Goal: Task Accomplishment & Management: Manage account settings

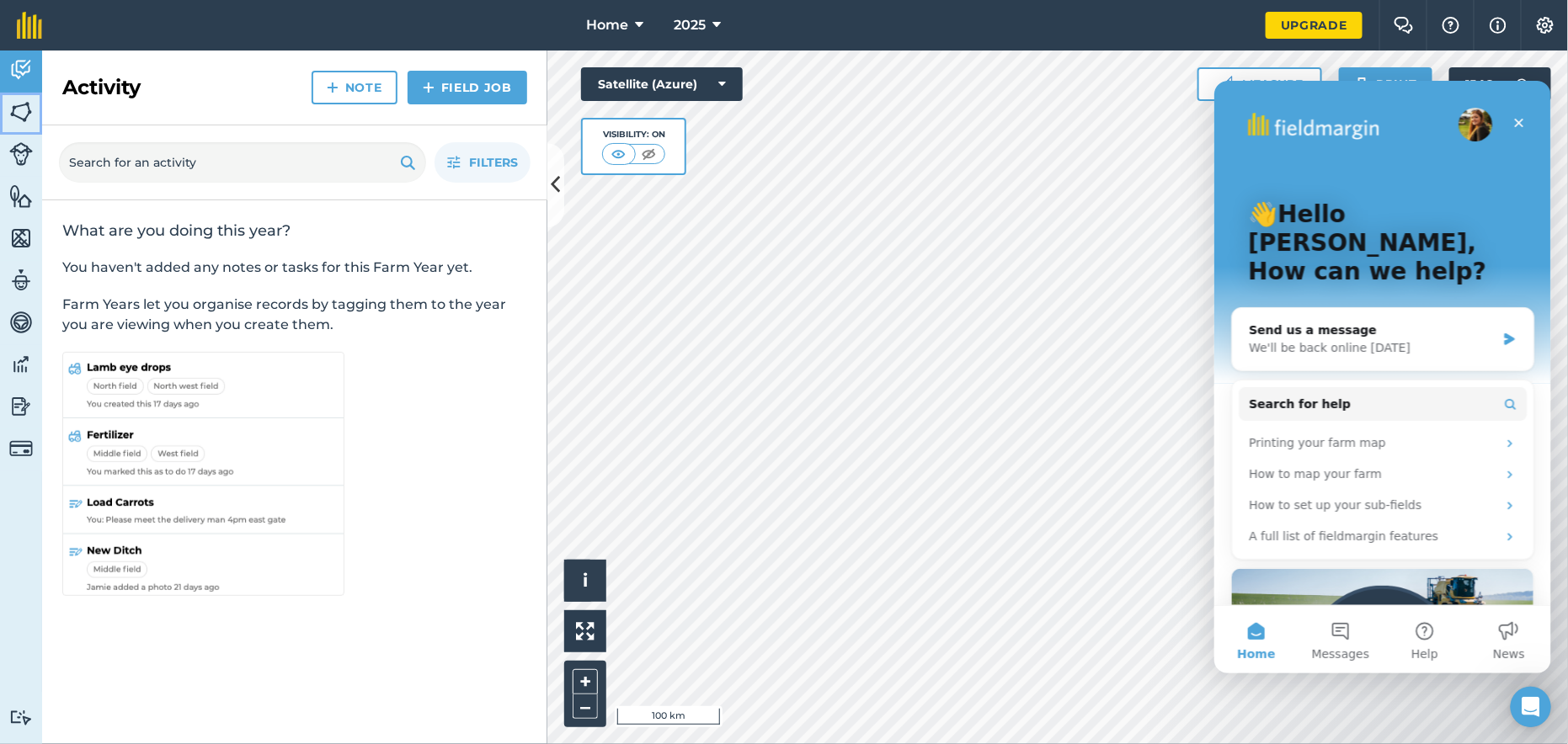
click at [21, 117] on img at bounding box center [21, 111] width 23 height 25
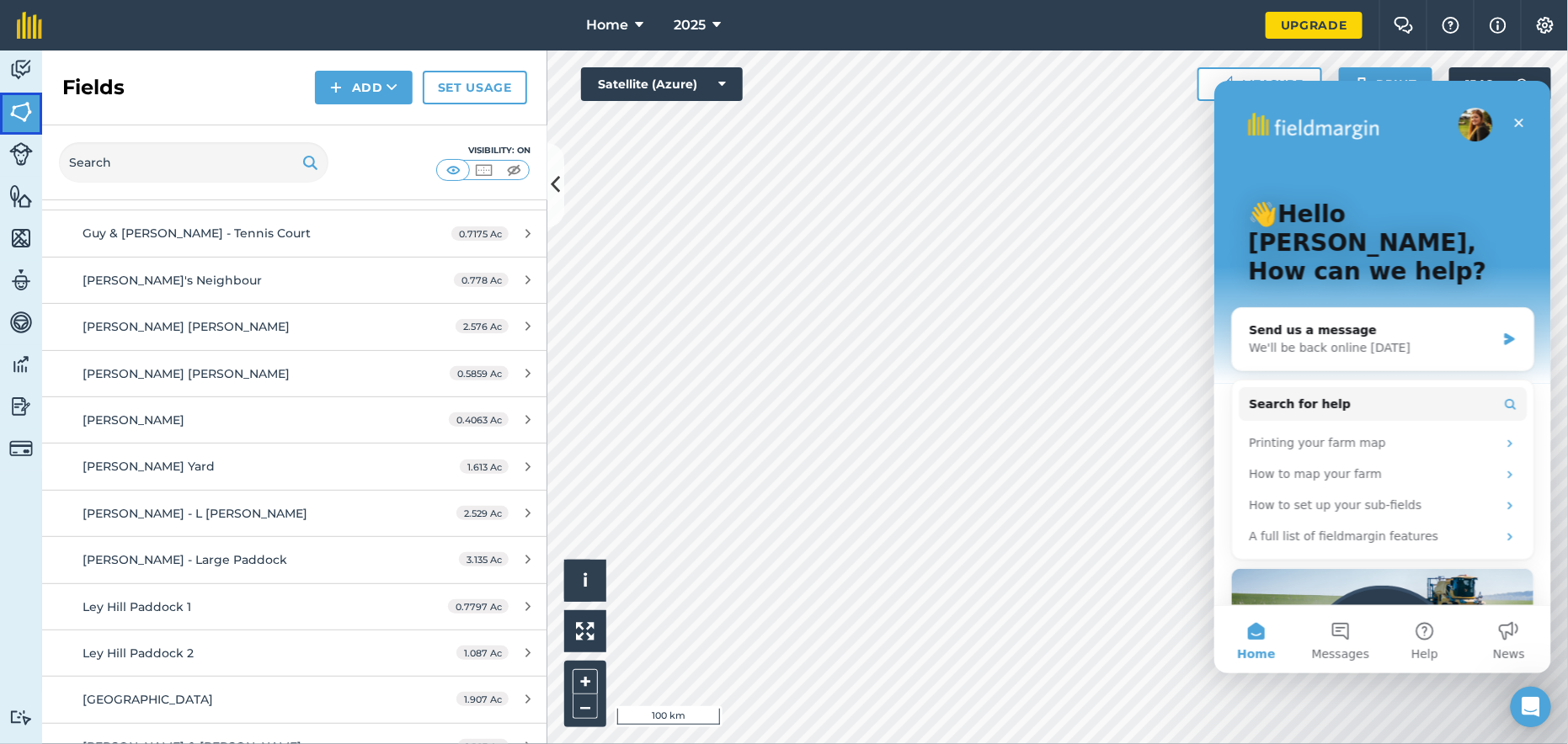
scroll to position [1178, 0]
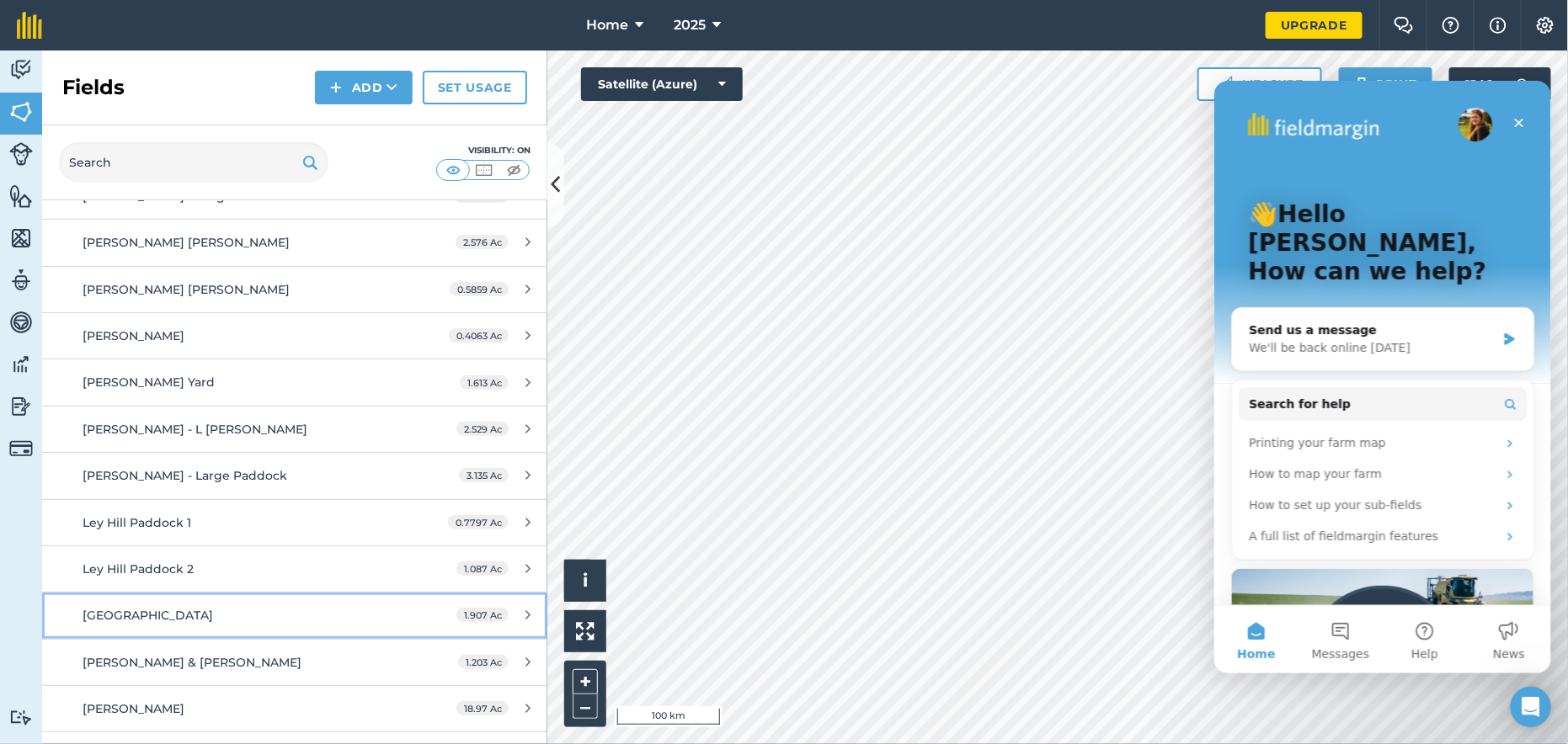
click at [91, 607] on span "[GEOGRAPHIC_DATA]" at bounding box center [148, 615] width 131 height 15
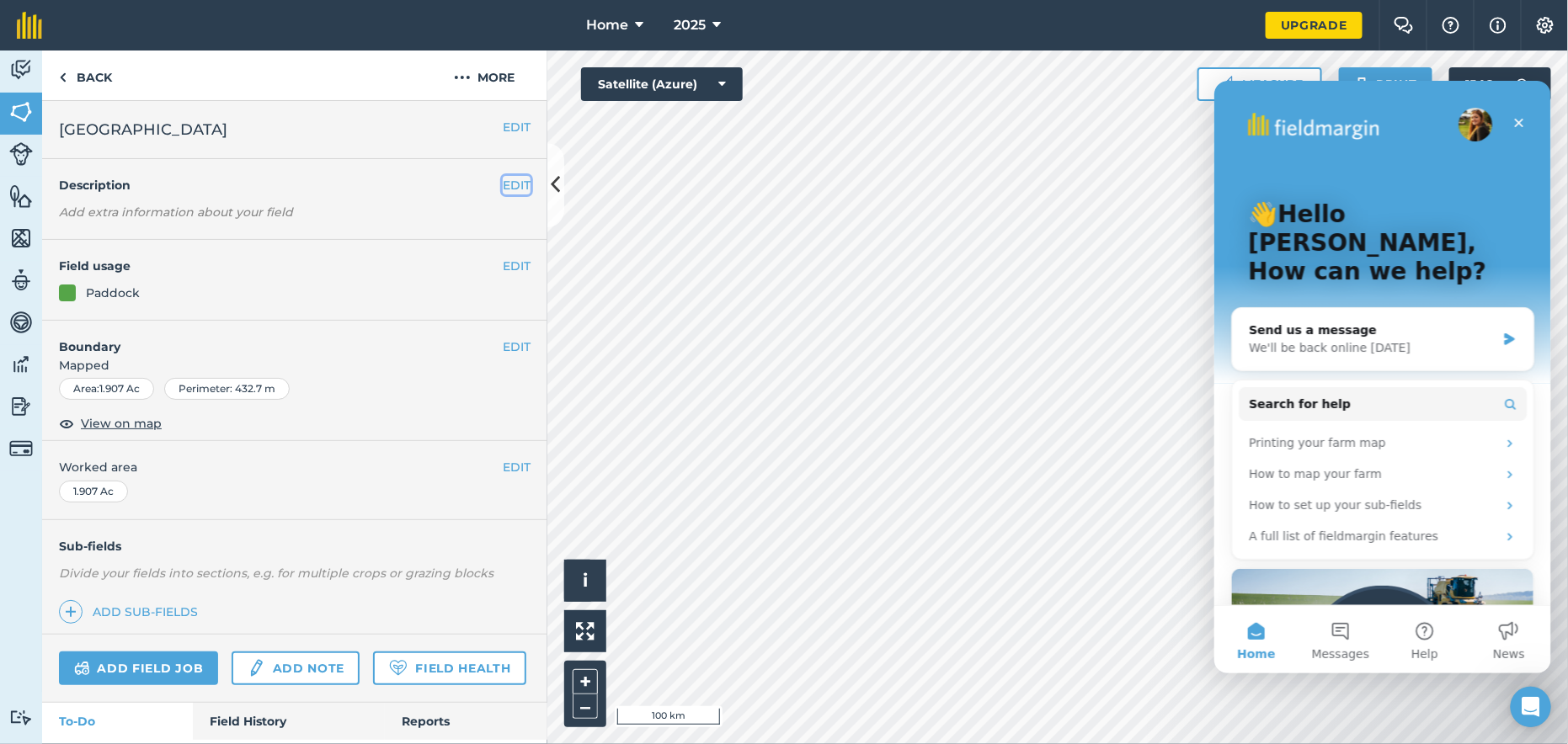
click at [506, 180] on button "EDIT" at bounding box center [516, 186] width 28 height 19
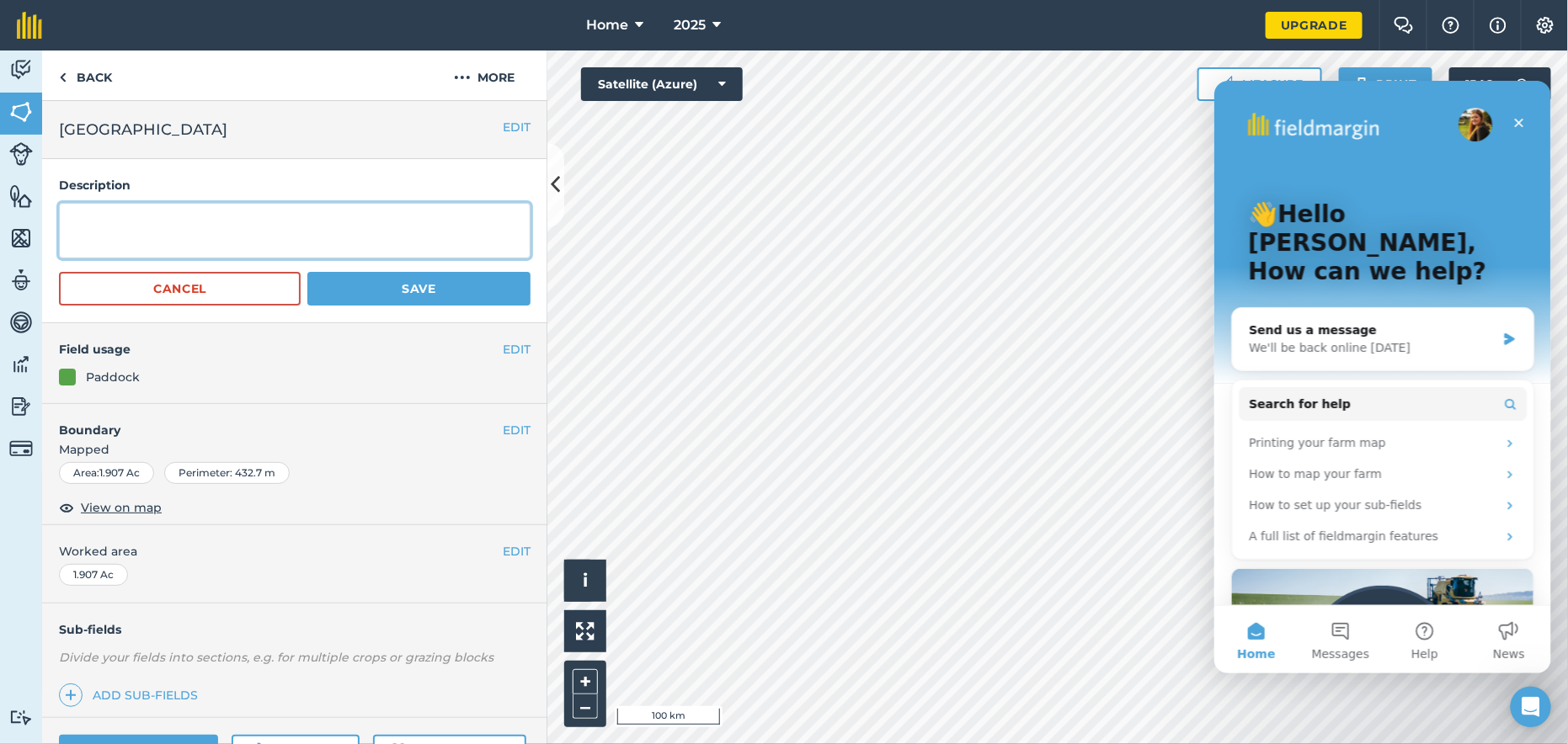
click at [172, 210] on textarea at bounding box center [294, 231] width 472 height 56
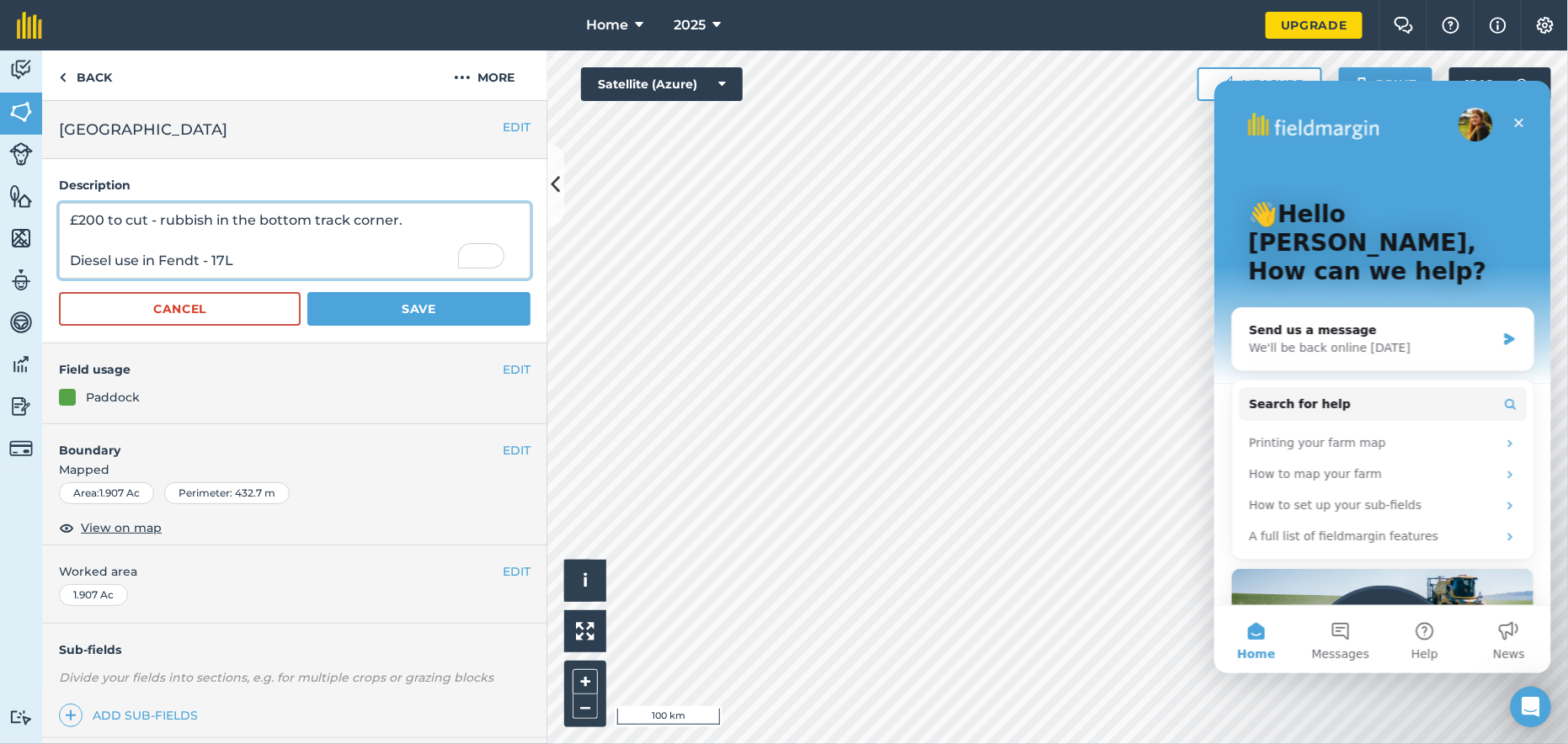
type textarea "£200 to cut - rubbish in the bottom track corner. Diesel use in Fendt - 17L"
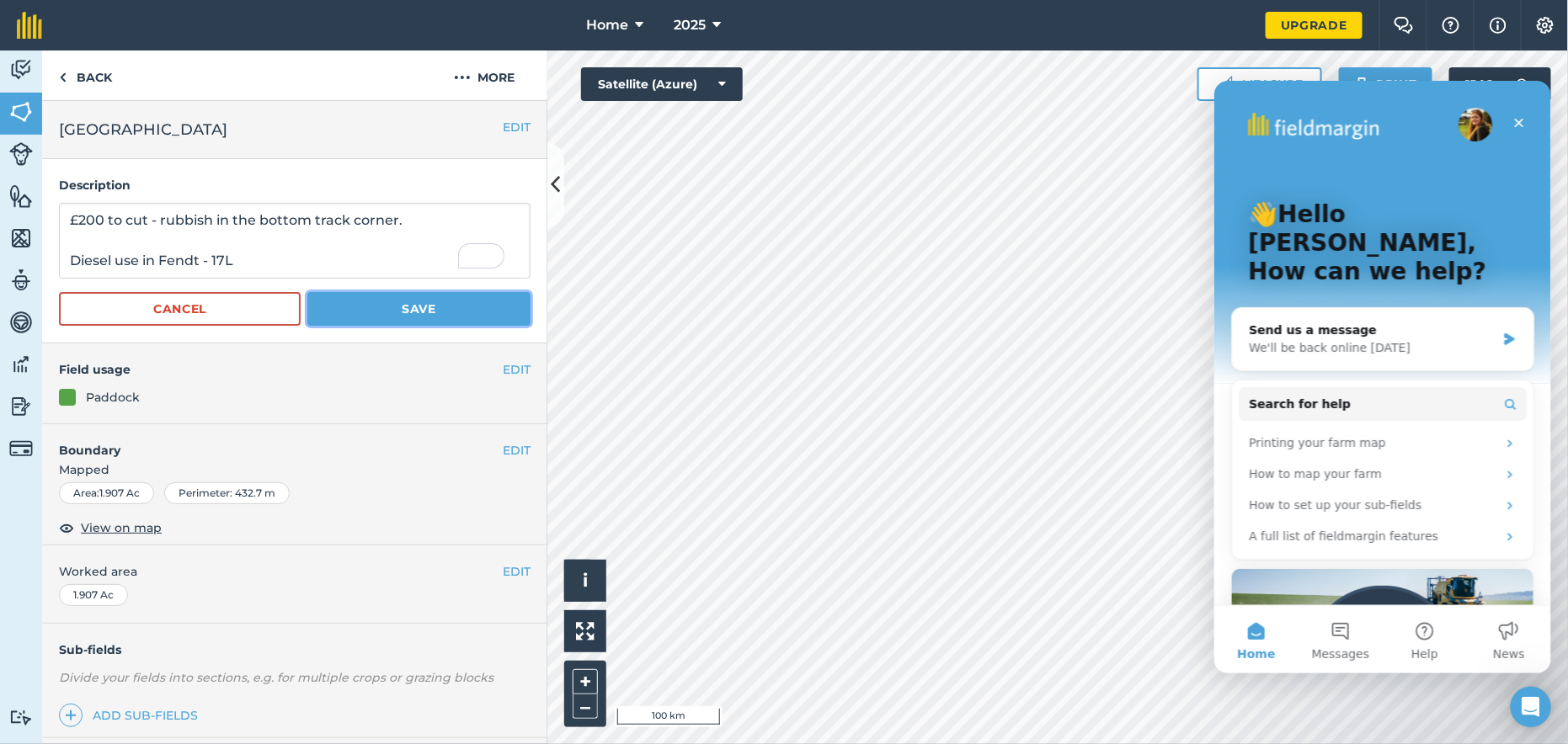
click at [374, 302] on button "Save" at bounding box center [418, 309] width 223 height 34
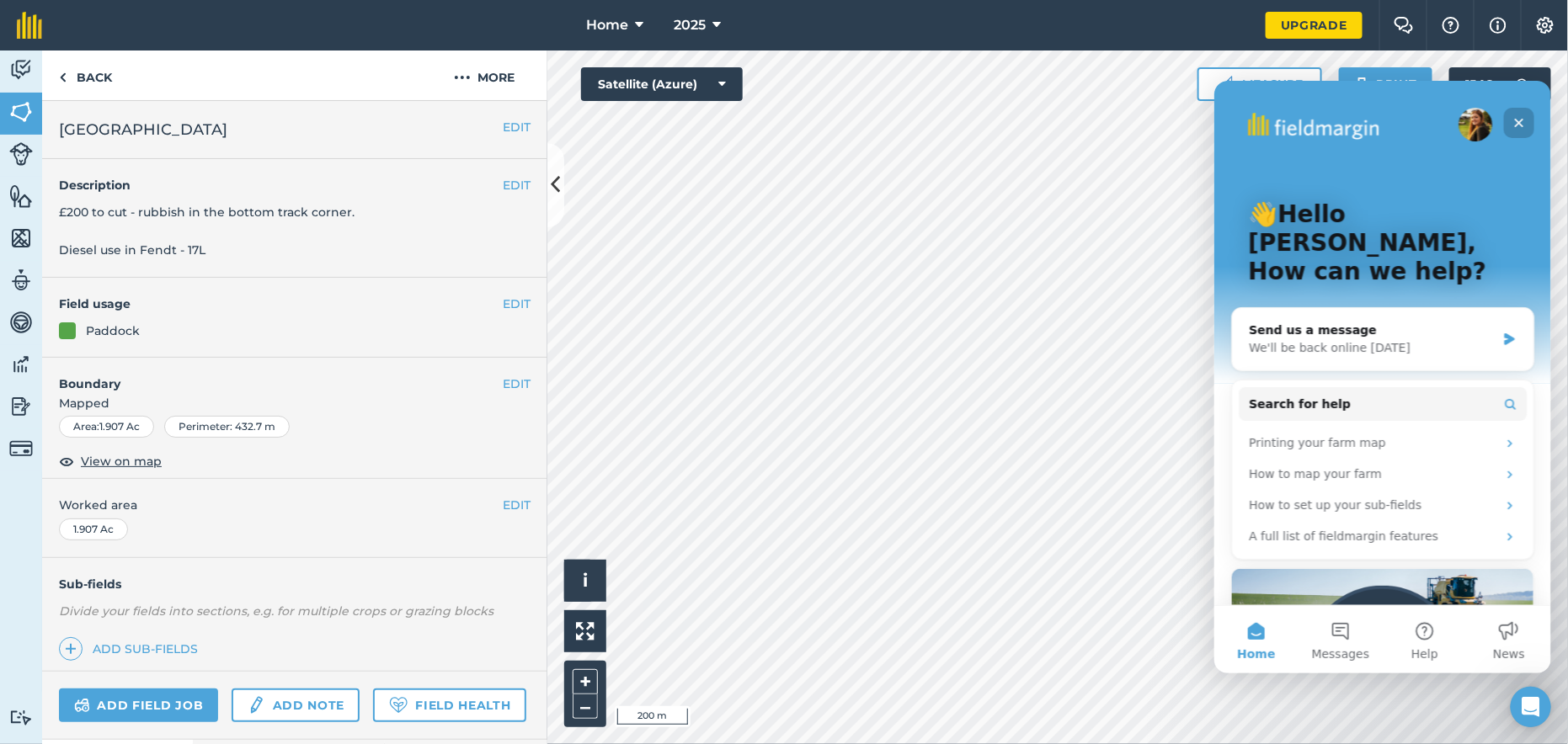
click at [1512, 124] on icon "Close" at bounding box center [1518, 122] width 14 height 14
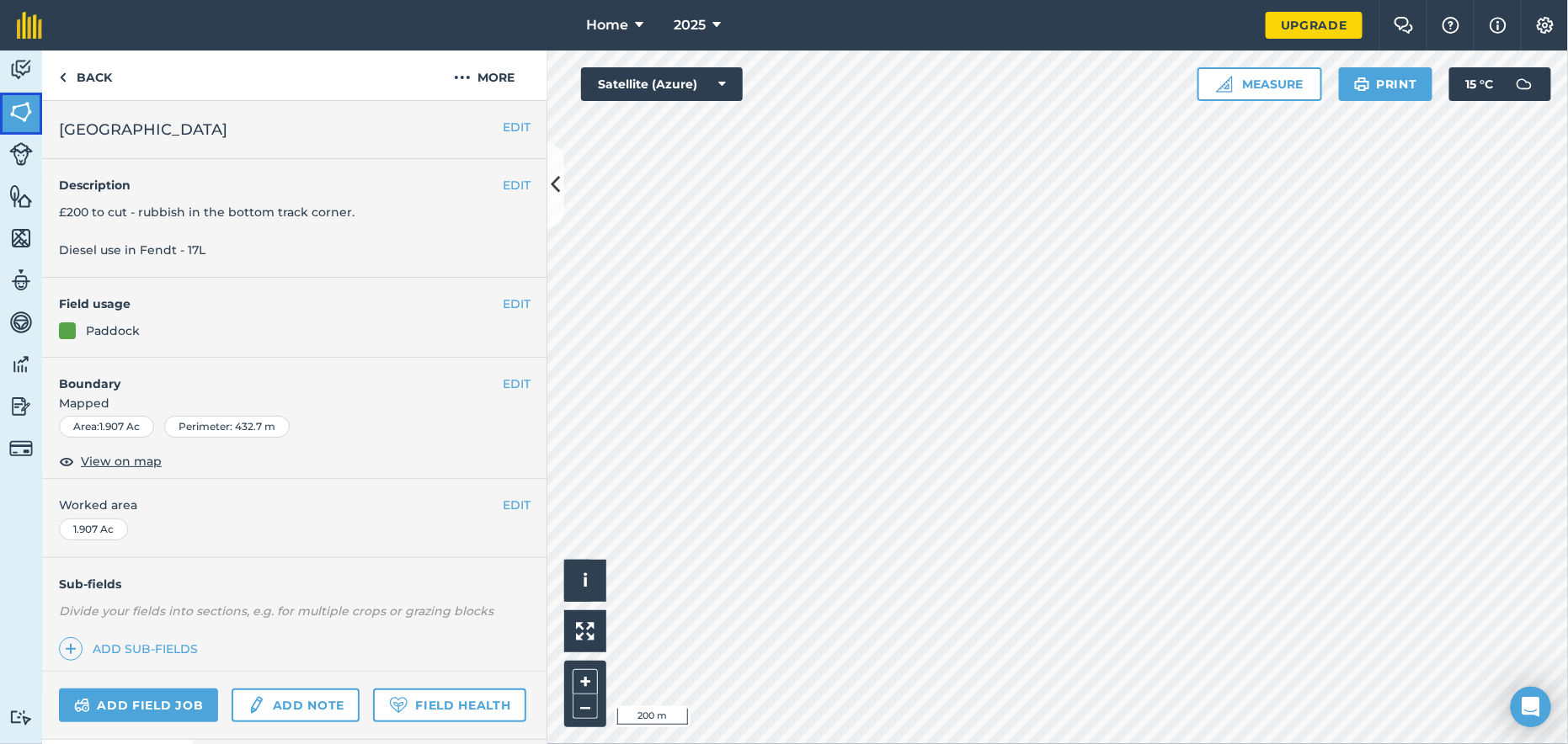
click at [18, 115] on img at bounding box center [21, 111] width 23 height 25
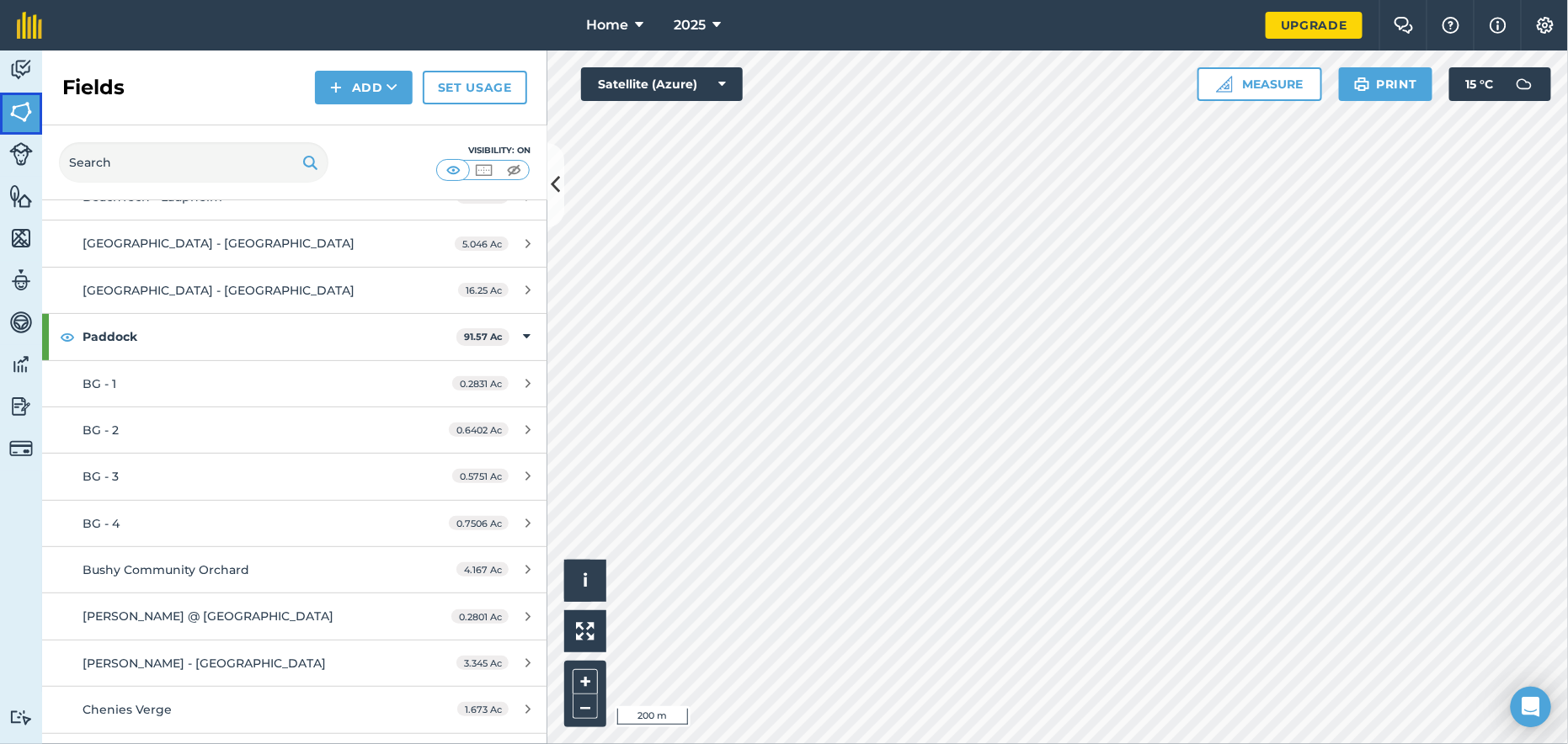
scroll to position [253, 0]
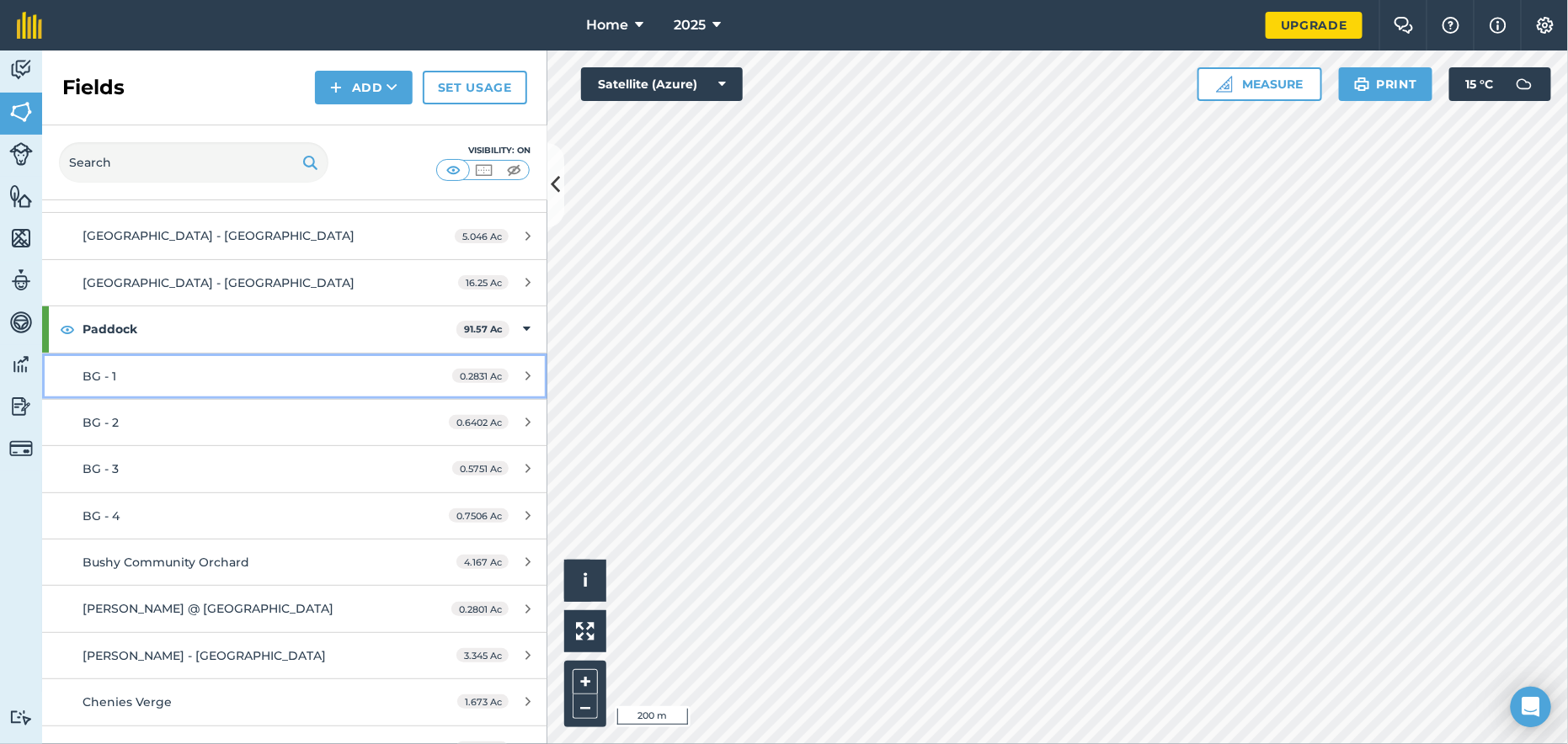
click at [90, 372] on span "BG - 1" at bounding box center [99, 377] width 34 height 15
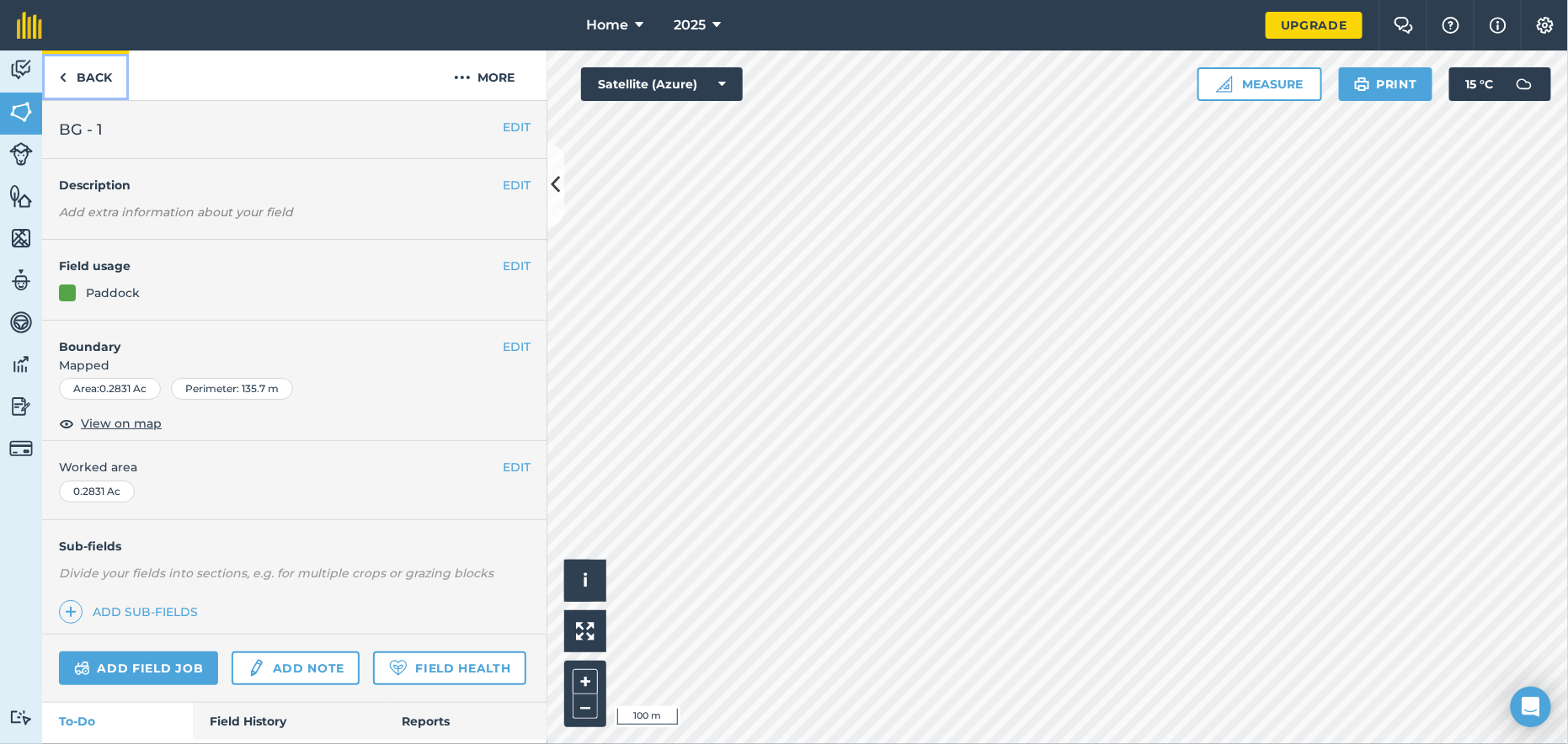
click at [85, 80] on link "Back" at bounding box center [85, 76] width 87 height 50
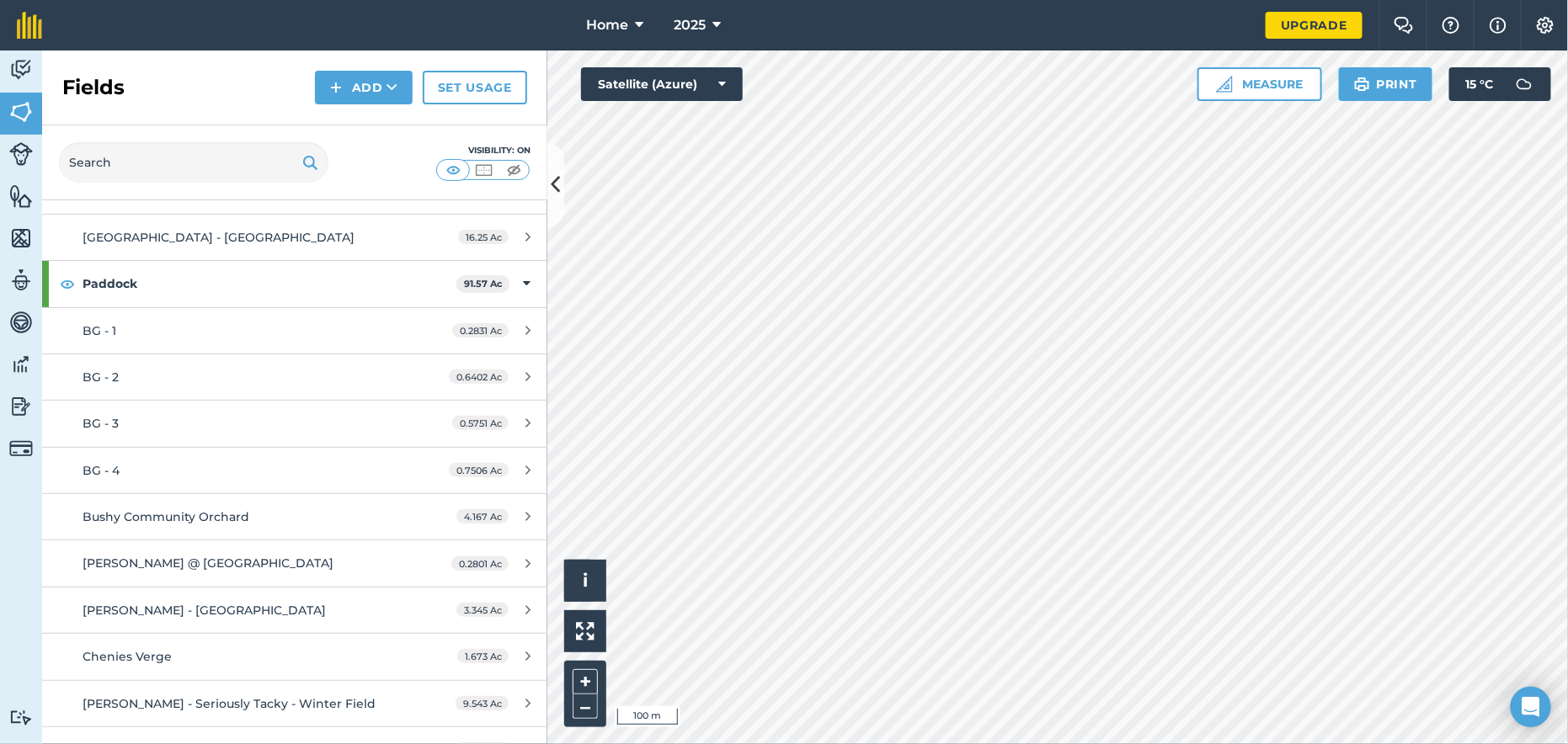
scroll to position [336, 0]
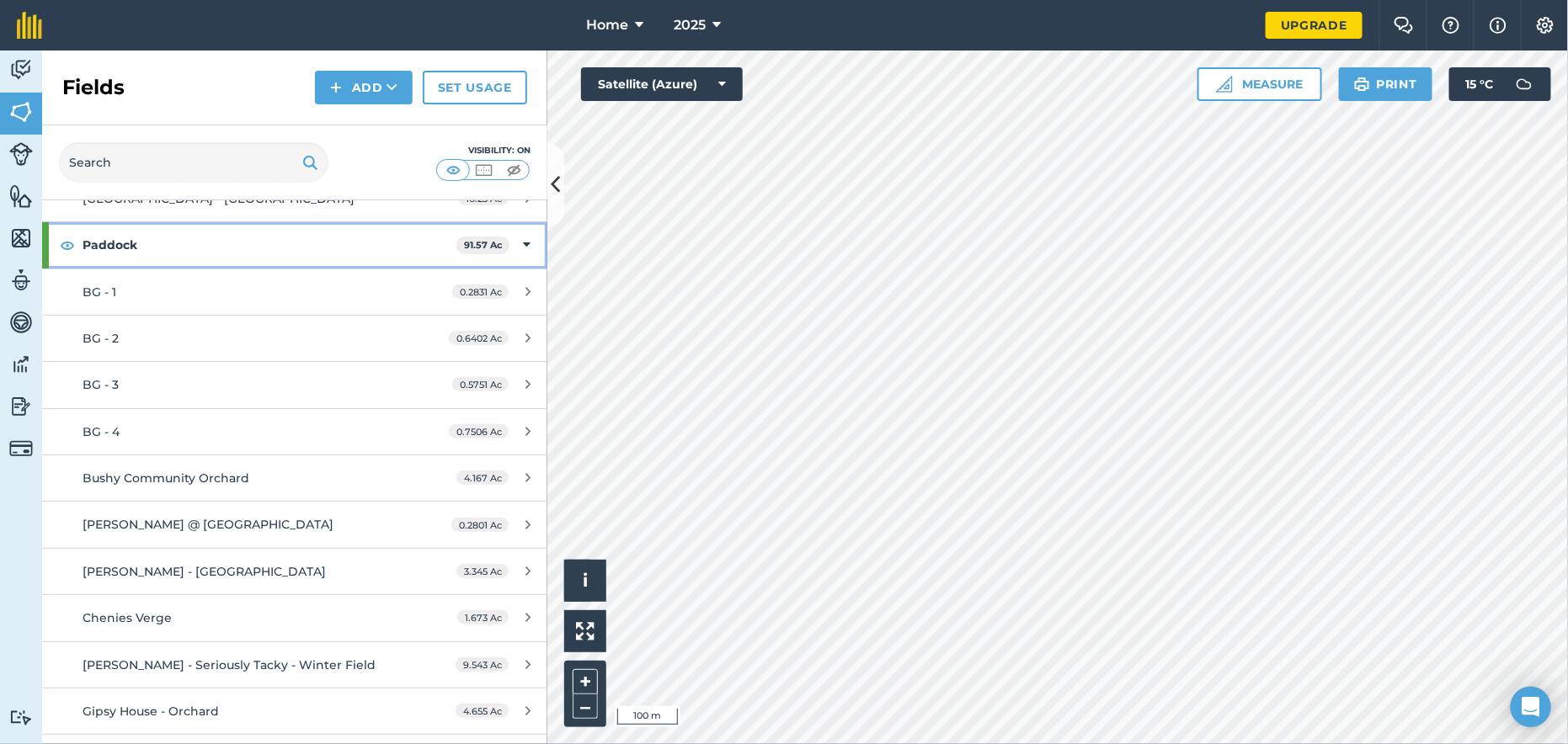
click at [119, 246] on strong "Paddock" at bounding box center [269, 244] width 373 height 46
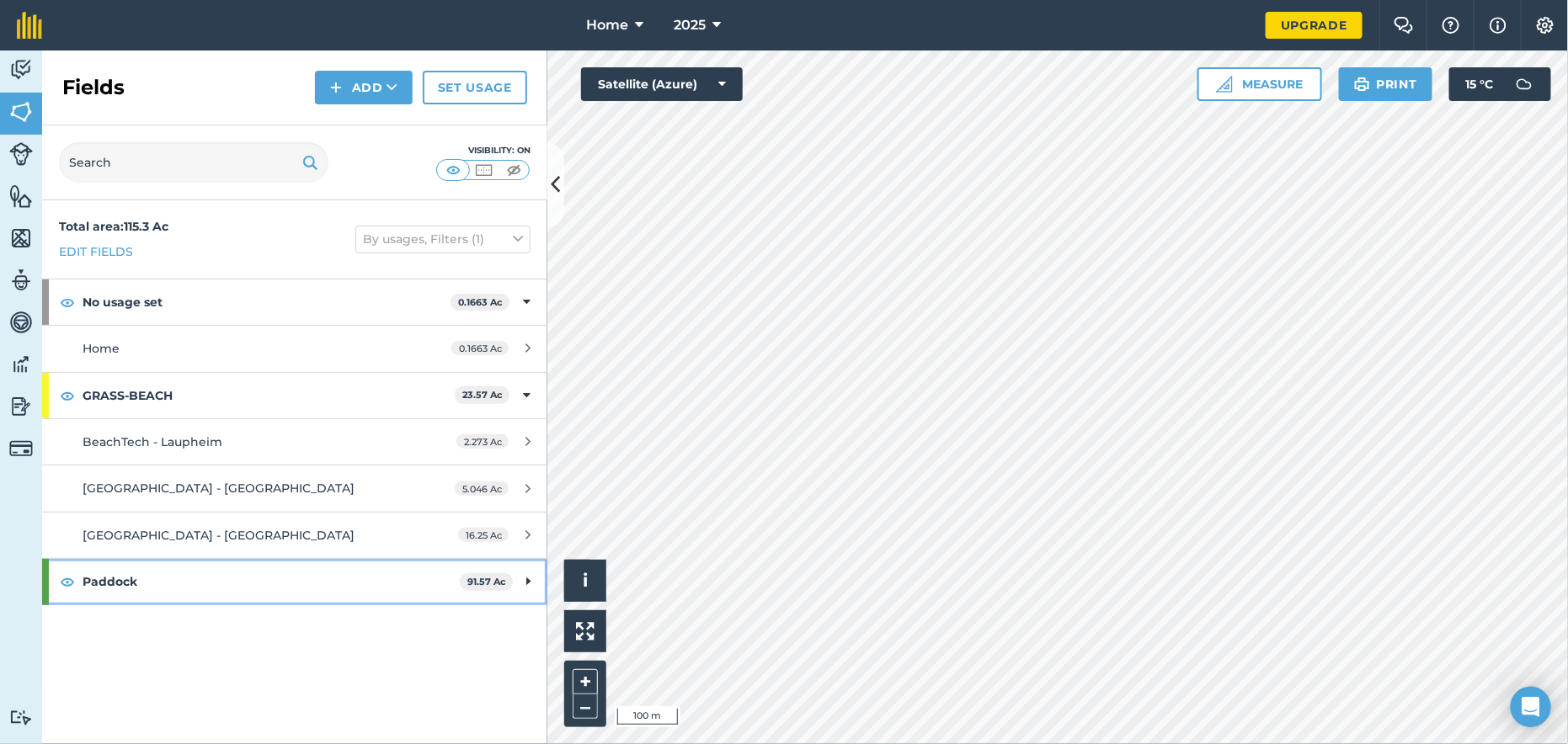
click at [92, 583] on strong "Paddock" at bounding box center [271, 581] width 377 height 46
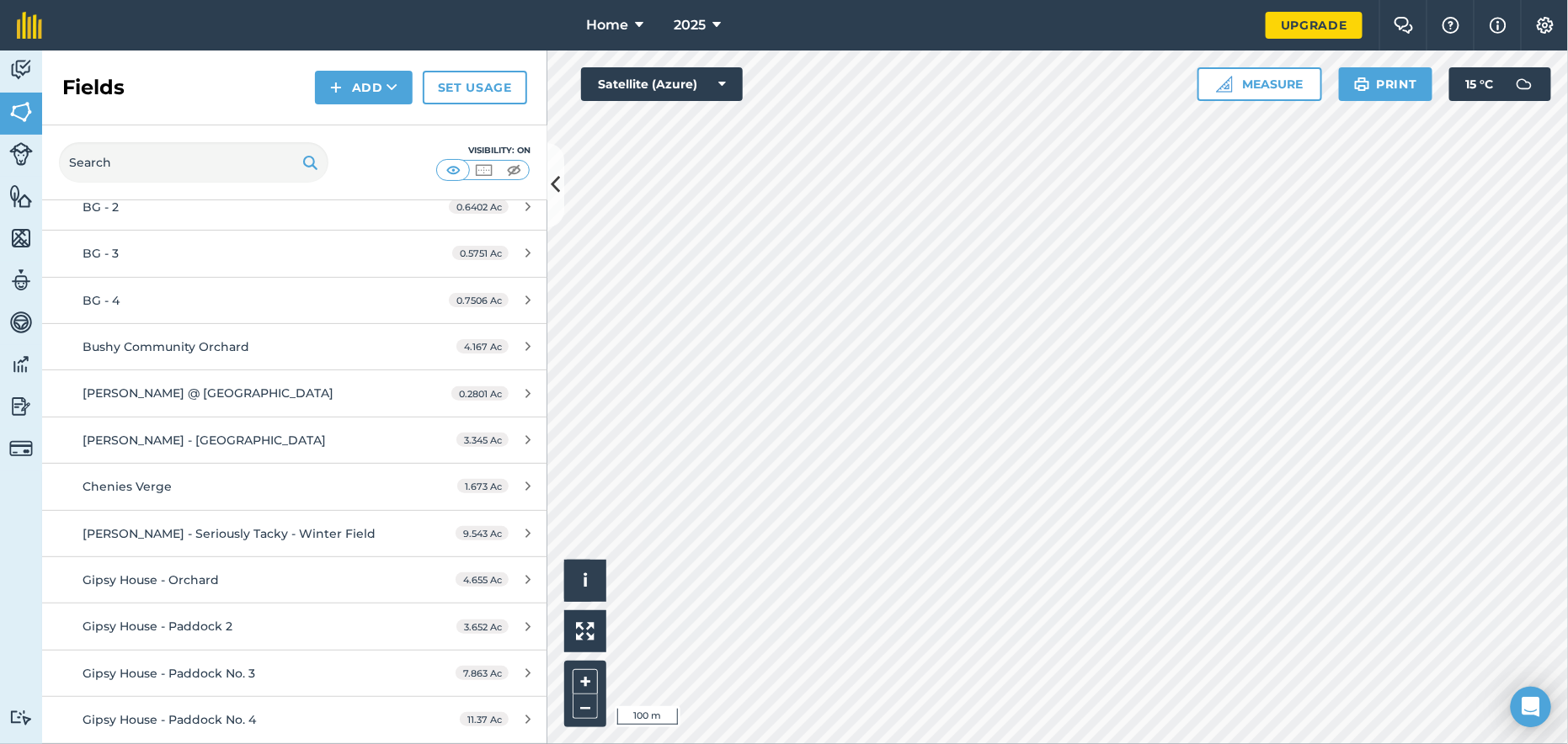
scroll to position [505, 0]
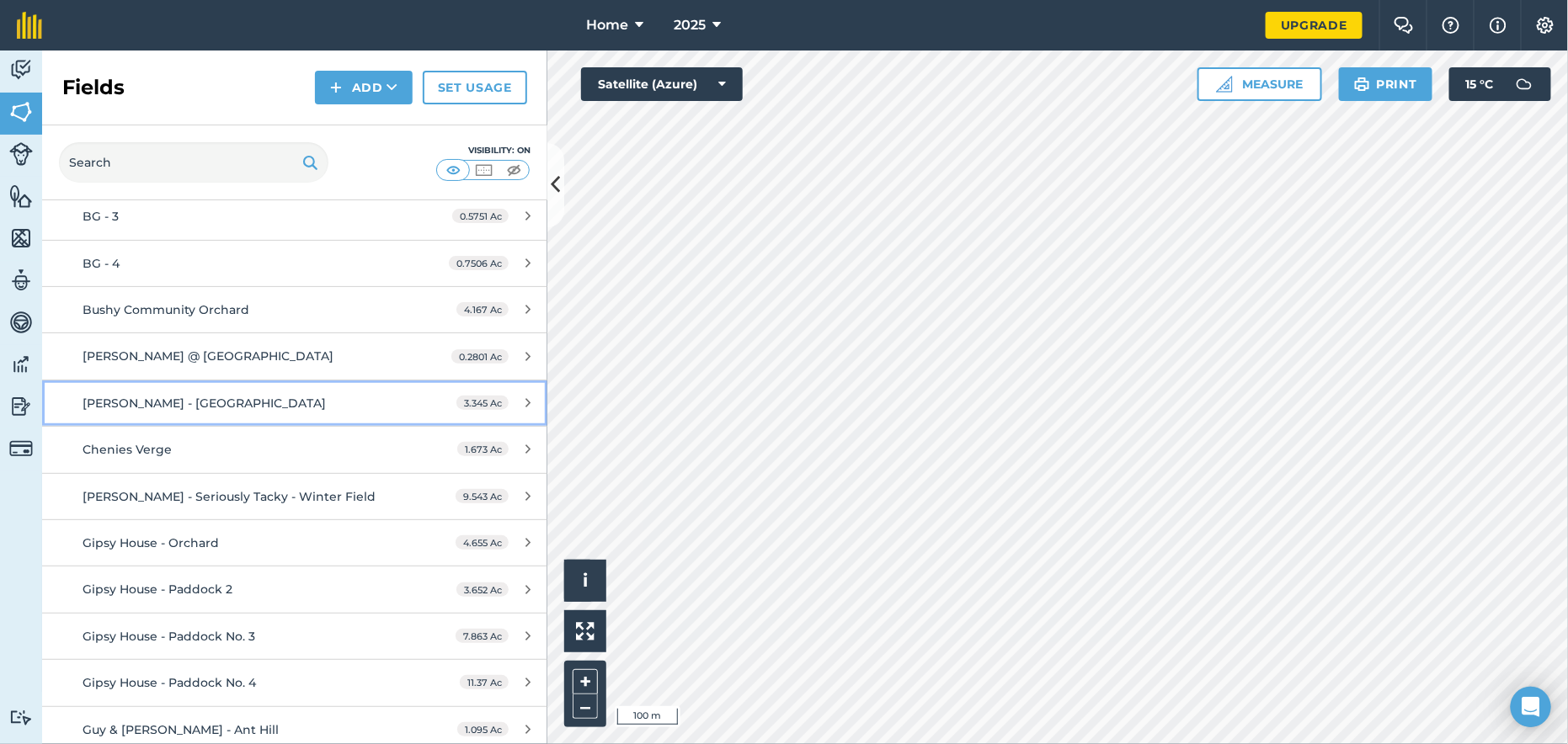
click at [164, 399] on span "[PERSON_NAME] - [GEOGRAPHIC_DATA]" at bounding box center [204, 403] width 244 height 15
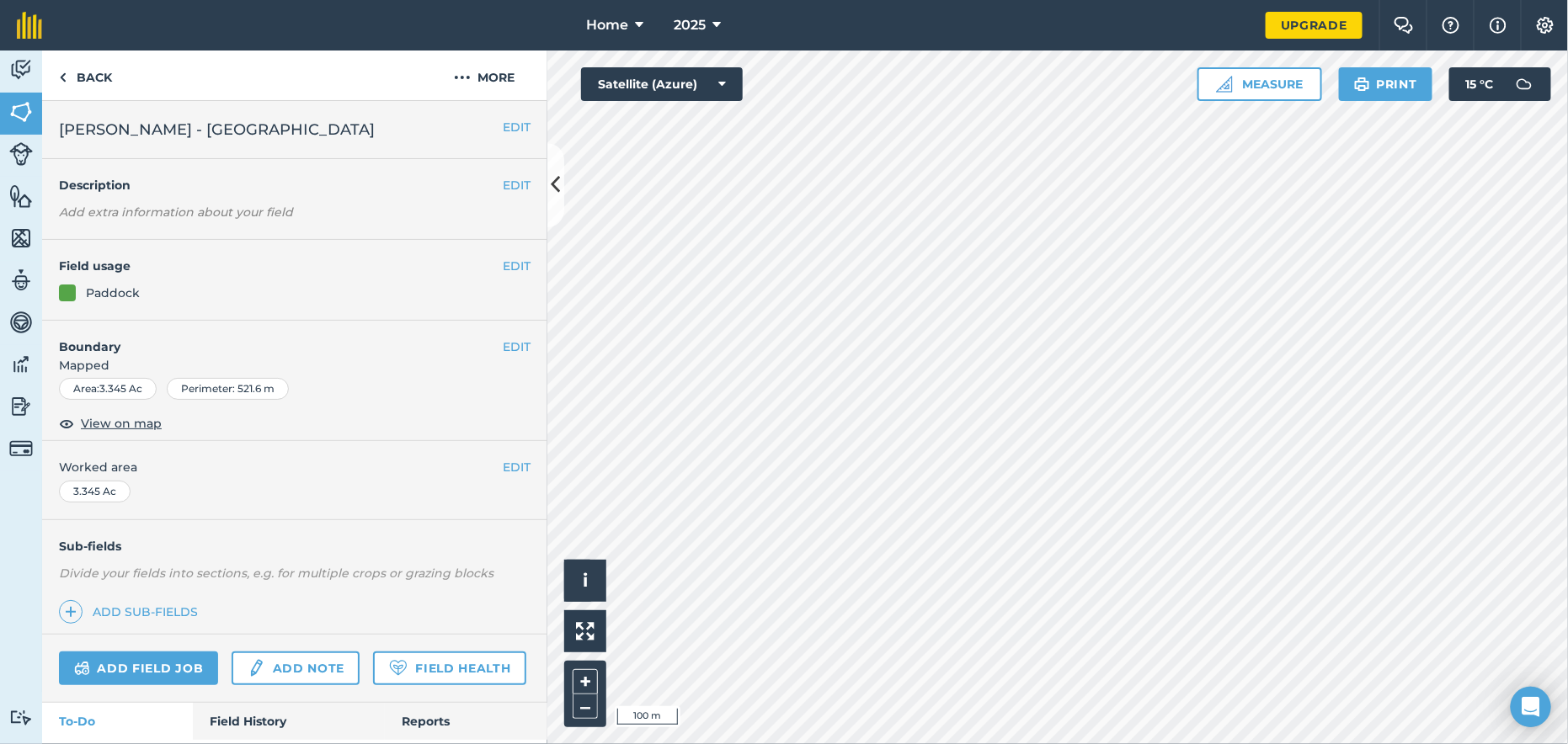
click at [202, 212] on em "Add extra information about your field" at bounding box center [176, 212] width 234 height 15
click at [106, 423] on span "View on map" at bounding box center [121, 423] width 81 height 19
click at [503, 349] on button "EDIT" at bounding box center [516, 347] width 28 height 19
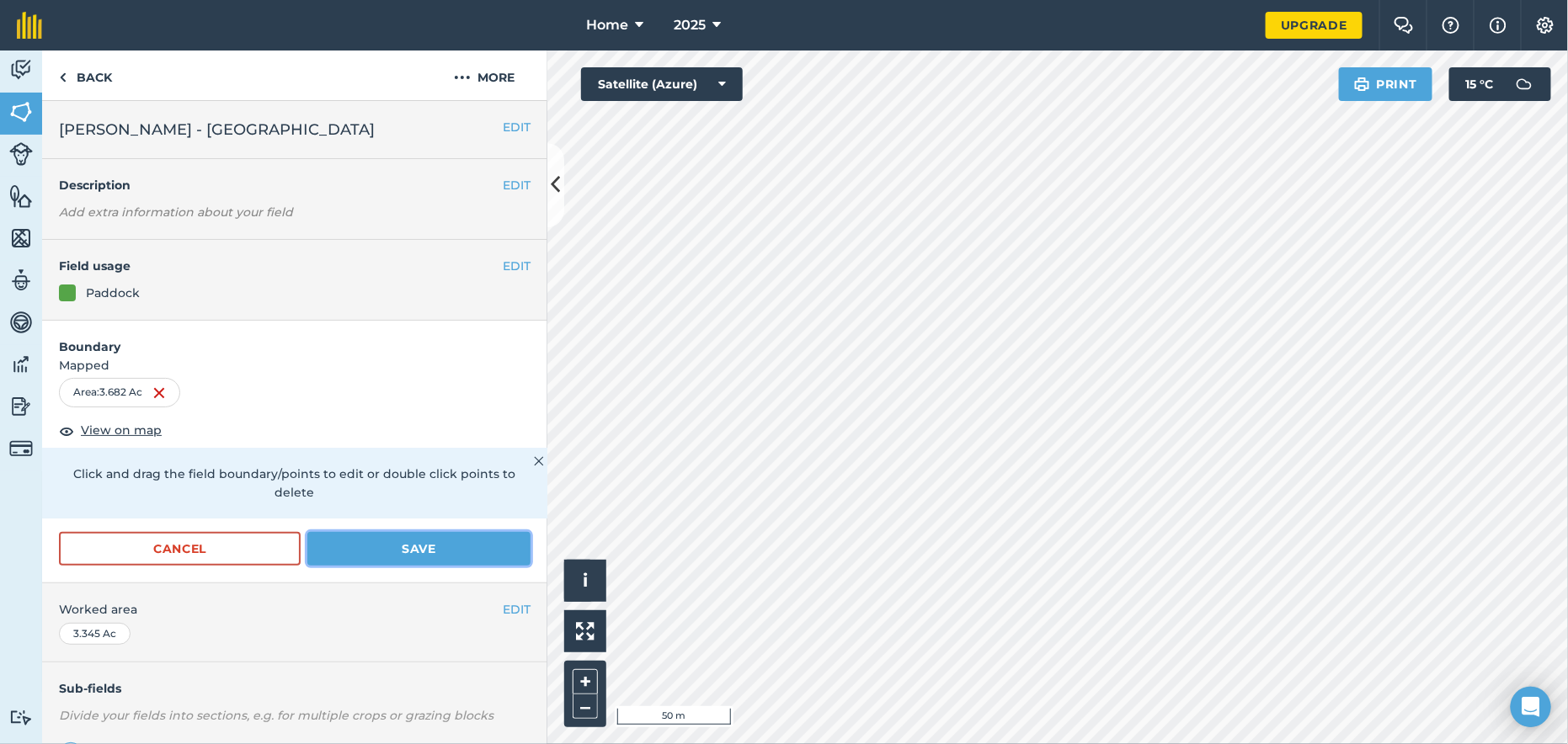
click at [404, 550] on button "Save" at bounding box center [418, 548] width 223 height 34
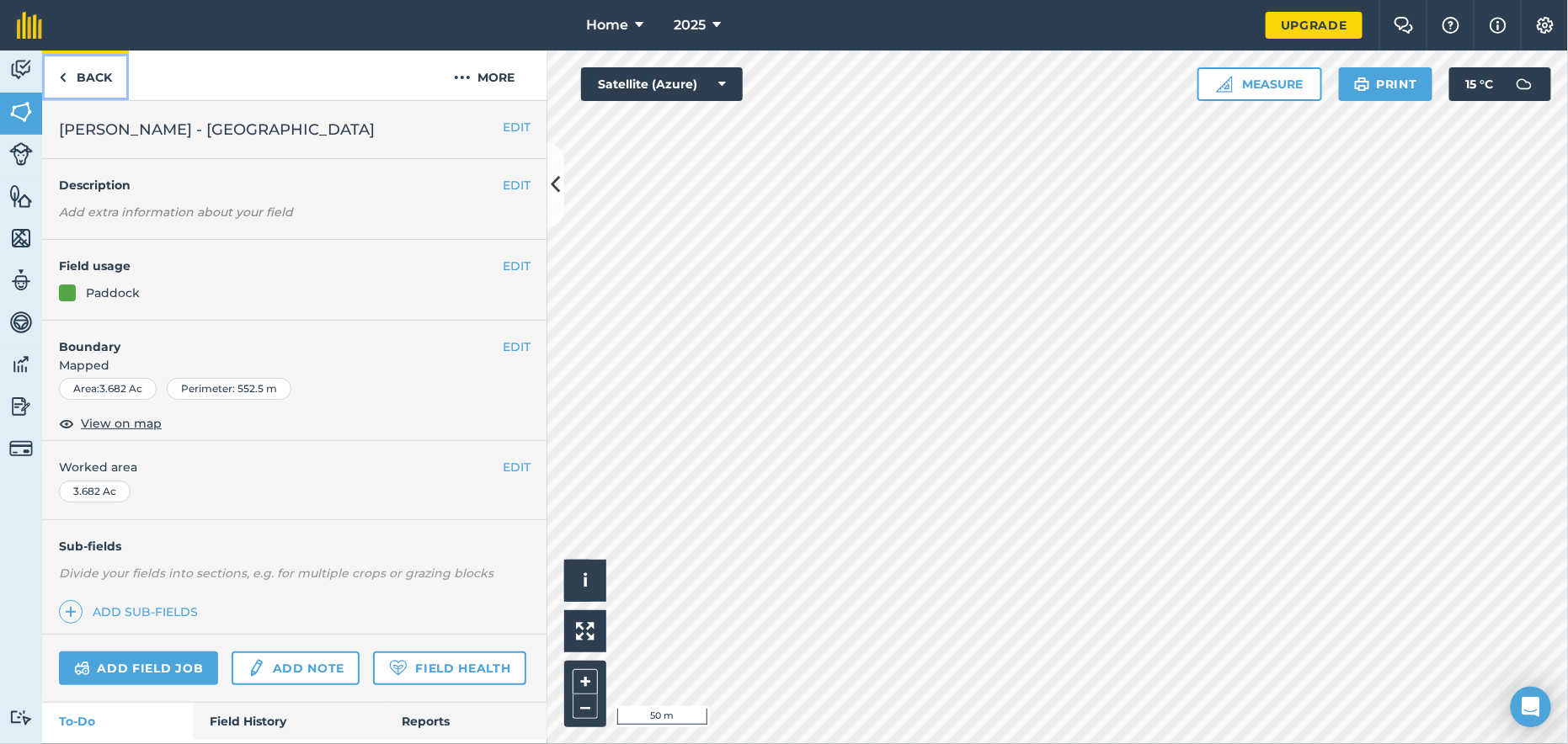
click at [89, 82] on link "Back" at bounding box center [85, 76] width 87 height 50
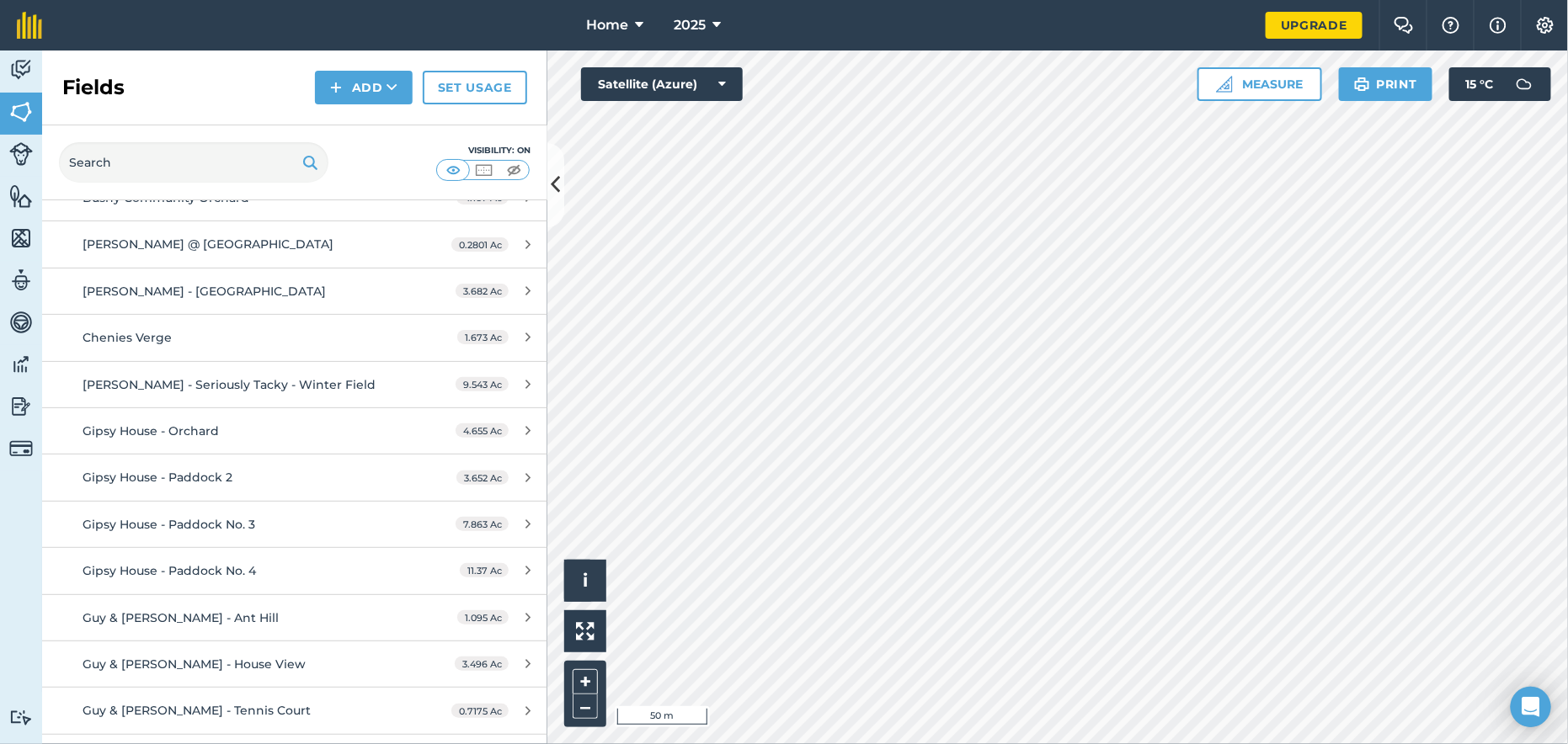
scroll to position [589, 0]
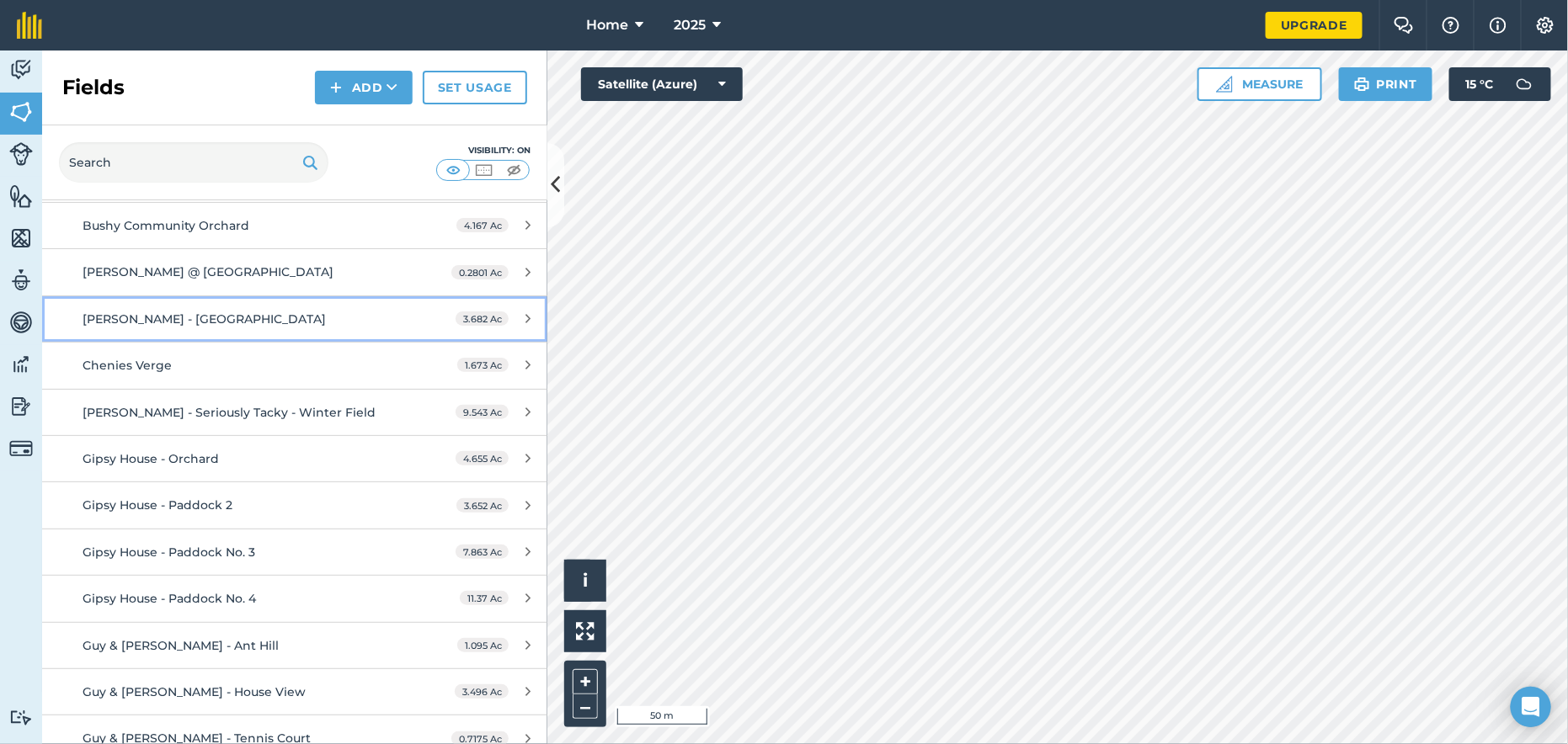
click at [307, 313] on div "[PERSON_NAME] - [GEOGRAPHIC_DATA]" at bounding box center [241, 319] width 317 height 19
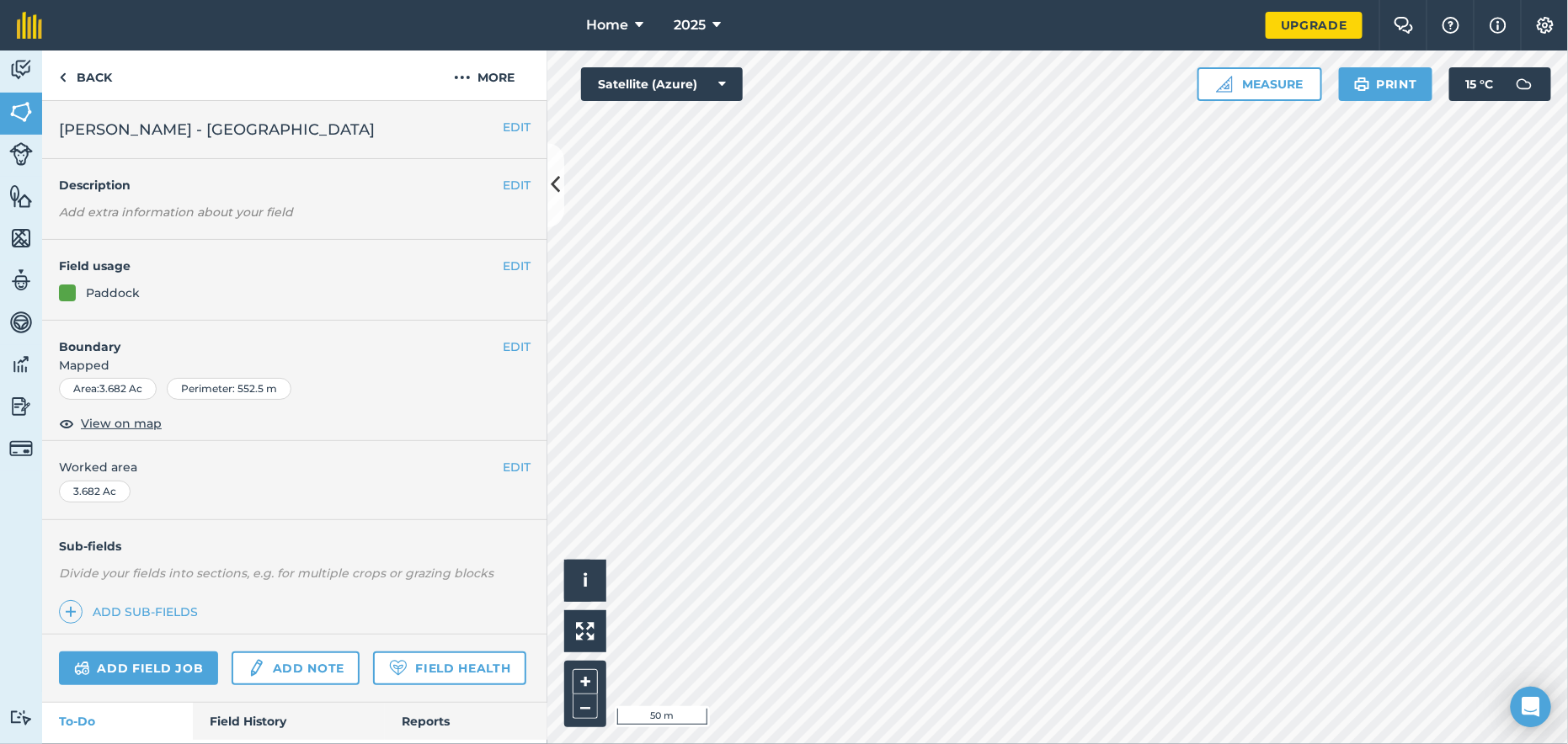
click at [141, 203] on div "EDIT Description Add extra information about your field" at bounding box center [294, 200] width 505 height 81
click at [128, 210] on em "Add extra information about your field" at bounding box center [176, 212] width 234 height 15
click at [509, 182] on button "EDIT" at bounding box center [516, 186] width 28 height 19
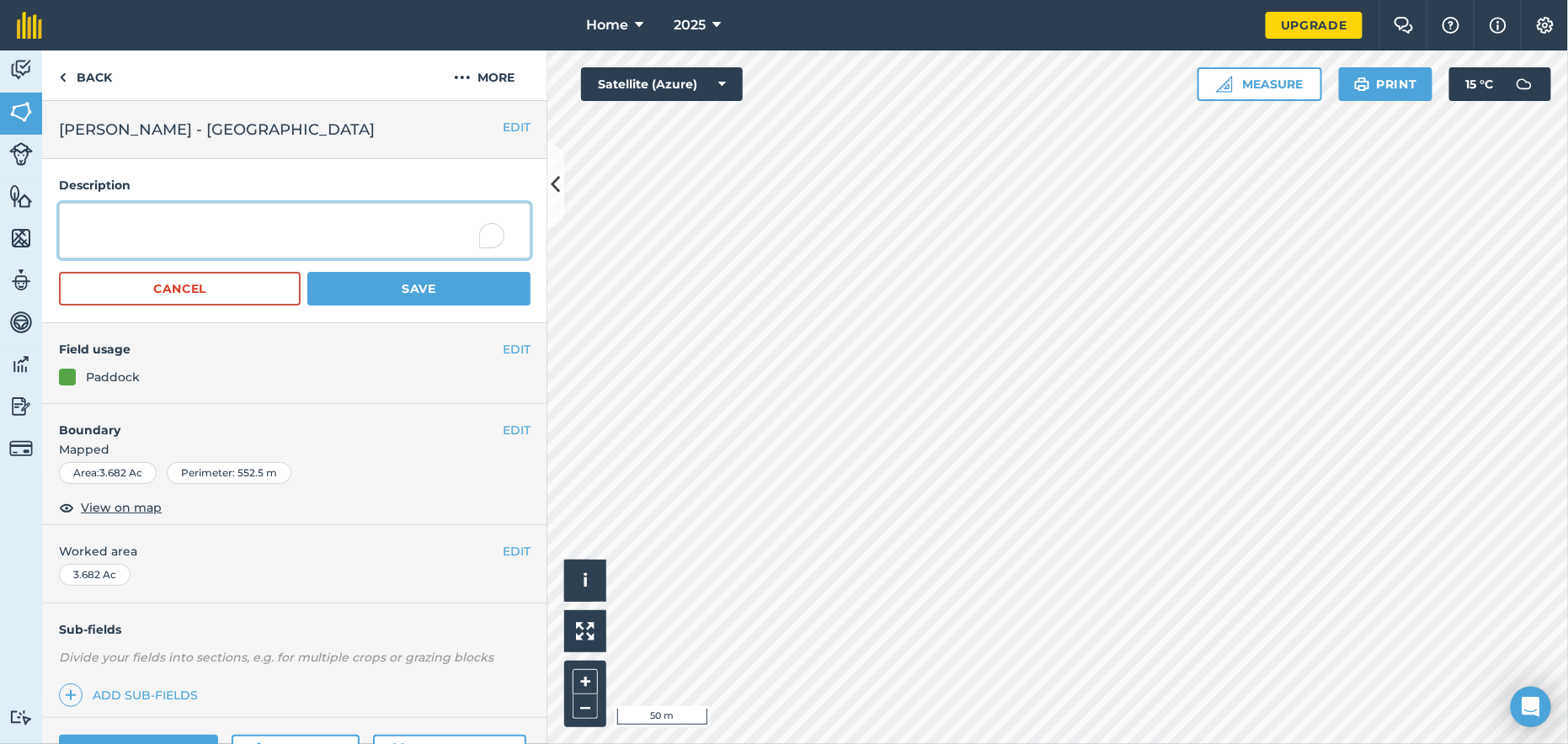
click at [241, 221] on textarea "To enrich screen reader interactions, please activate Accessibility in Grammarl…" at bounding box center [294, 231] width 472 height 56
type textarea "£420 + vat"
